Goal: Information Seeking & Learning: Understand process/instructions

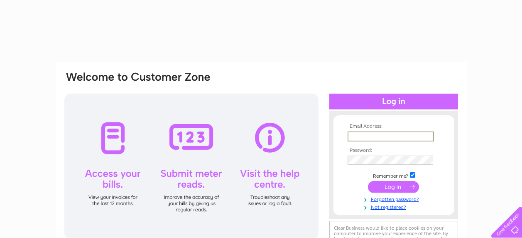
click at [374, 135] on input "text" at bounding box center [391, 136] width 86 height 10
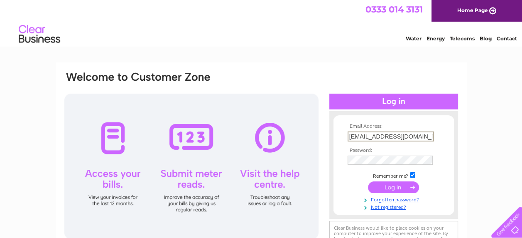
type input "npiwebb@tiscali.co.uk"
click at [368, 181] on input "submit" at bounding box center [393, 187] width 51 height 12
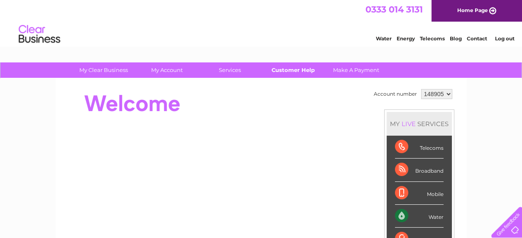
click at [298, 67] on link "Customer Help" at bounding box center [293, 69] width 69 height 15
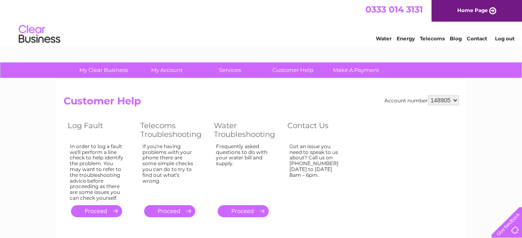
click at [171, 210] on link "." at bounding box center [169, 211] width 51 height 12
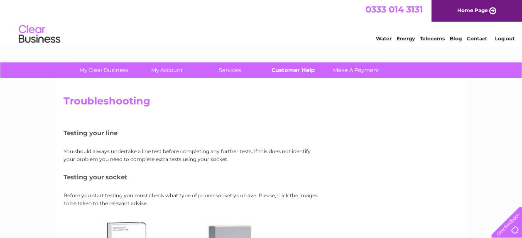
click at [290, 74] on link "Customer Help" at bounding box center [293, 69] width 69 height 15
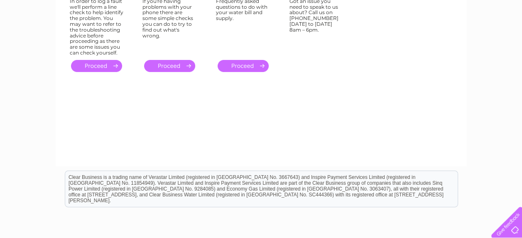
scroll to position [221, 0]
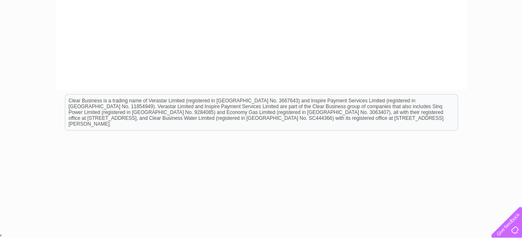
click at [513, 225] on div at bounding box center [505, 220] width 34 height 34
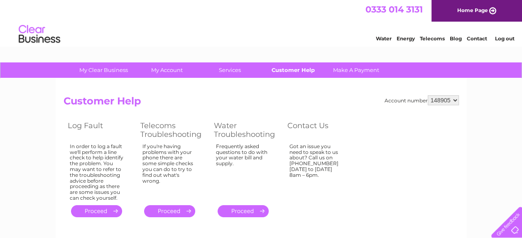
click at [302, 73] on link "Customer Help" at bounding box center [293, 69] width 69 height 15
click at [310, 70] on link "Customer Help" at bounding box center [293, 69] width 69 height 15
click at [172, 210] on link "." at bounding box center [169, 211] width 51 height 12
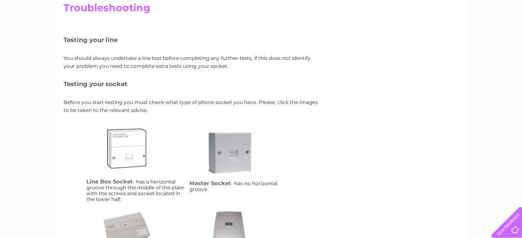
scroll to position [208, 0]
